Goal: Navigation & Orientation: Find specific page/section

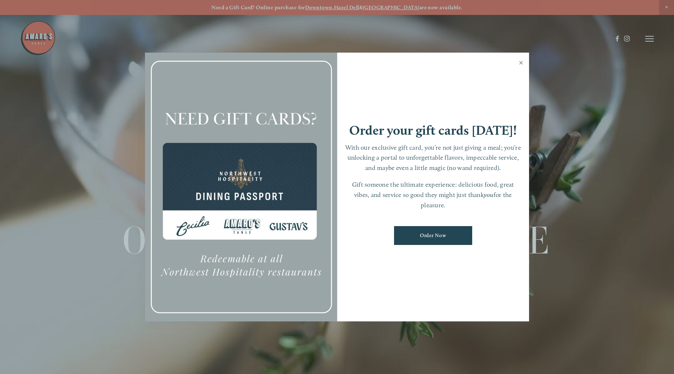
click at [518, 61] on link "Close" at bounding box center [521, 64] width 14 height 20
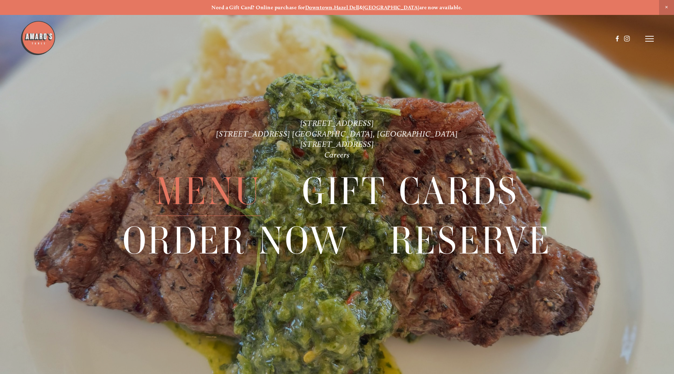
click at [246, 197] on span "Menu" at bounding box center [209, 191] width 106 height 49
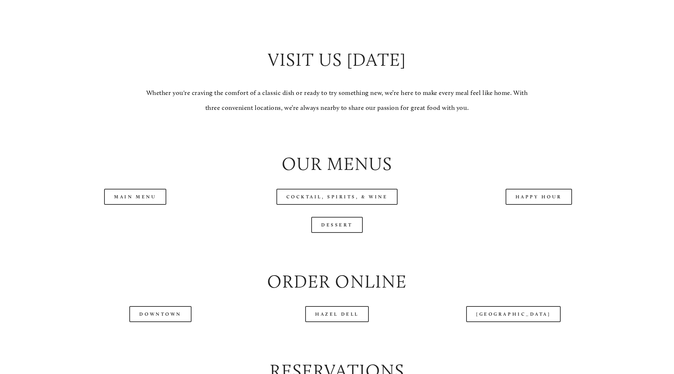
scroll to position [710, 0]
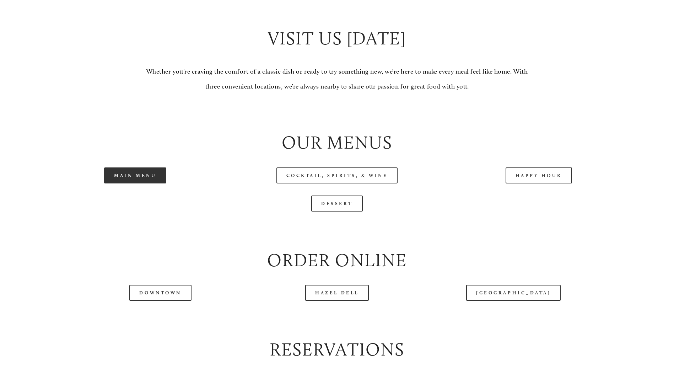
click at [136, 183] on link "Main Menu" at bounding box center [135, 175] width 62 height 16
